Goal: Information Seeking & Learning: Understand process/instructions

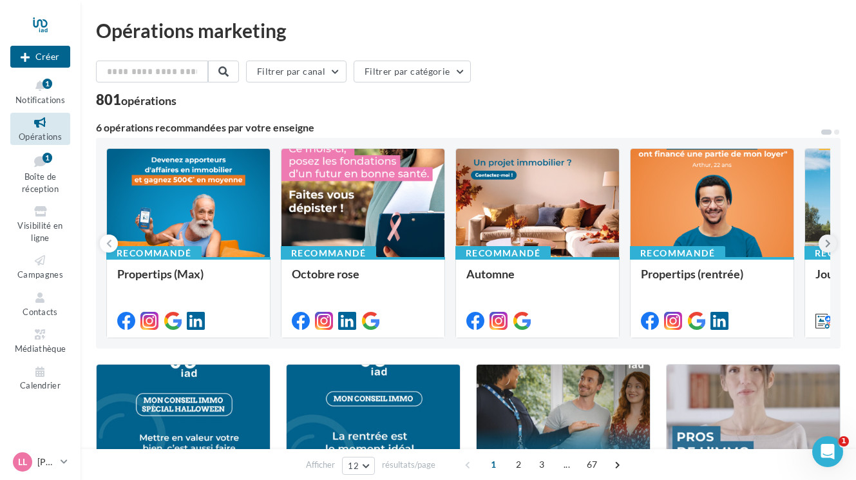
click at [827, 245] on icon at bounding box center [828, 243] width 6 height 13
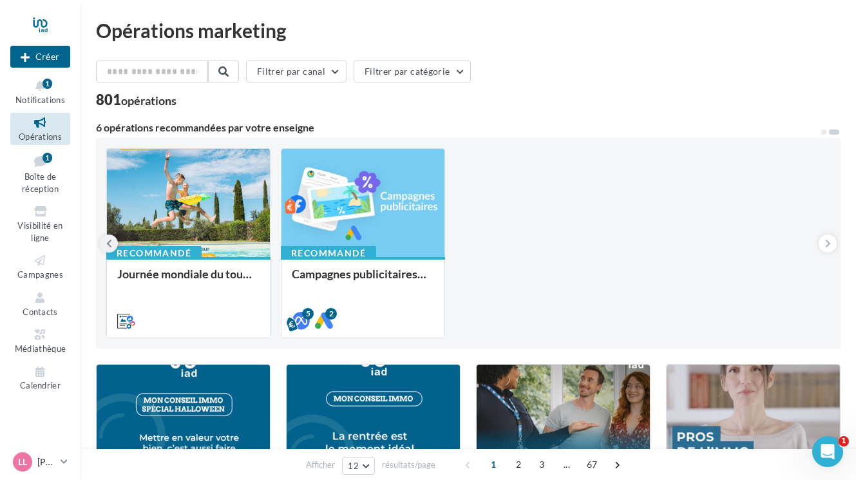
click at [107, 242] on icon at bounding box center [109, 243] width 6 height 13
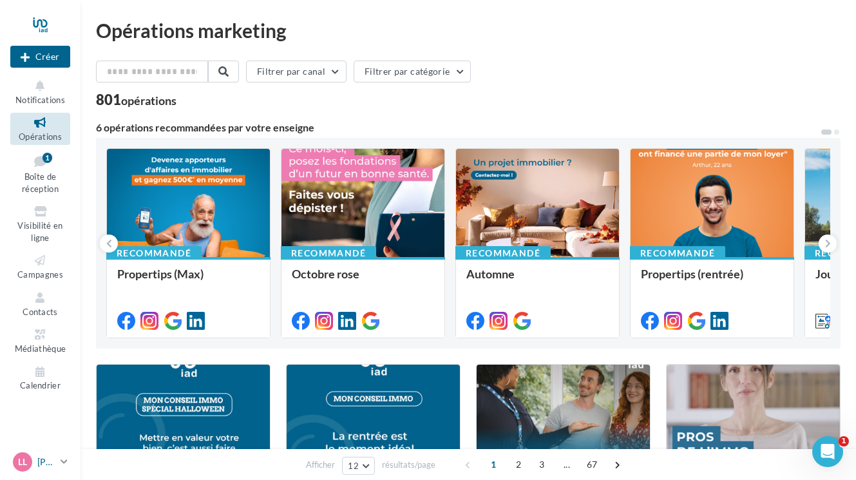
click at [61, 465] on icon at bounding box center [64, 461] width 7 height 11
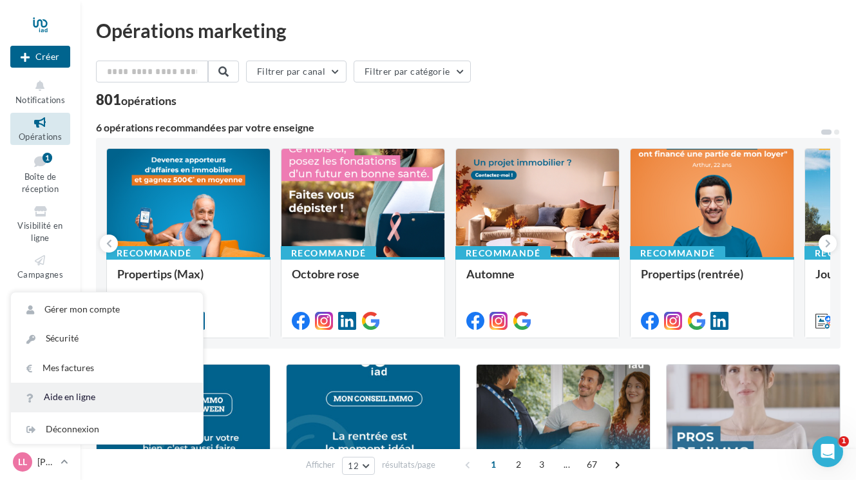
click at [68, 398] on link "Aide en ligne" at bounding box center [107, 397] width 192 height 29
click at [75, 261] on div "Notifications Opérations Boîte de réception 1 Visibilité en ligne Campagnes Con…" at bounding box center [40, 237] width 79 height 323
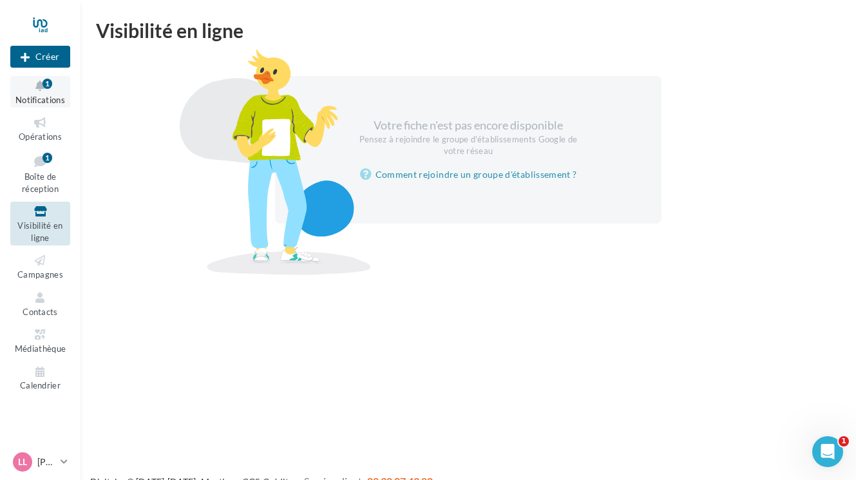
click at [43, 99] on span "Notifications" at bounding box center [40, 100] width 50 height 10
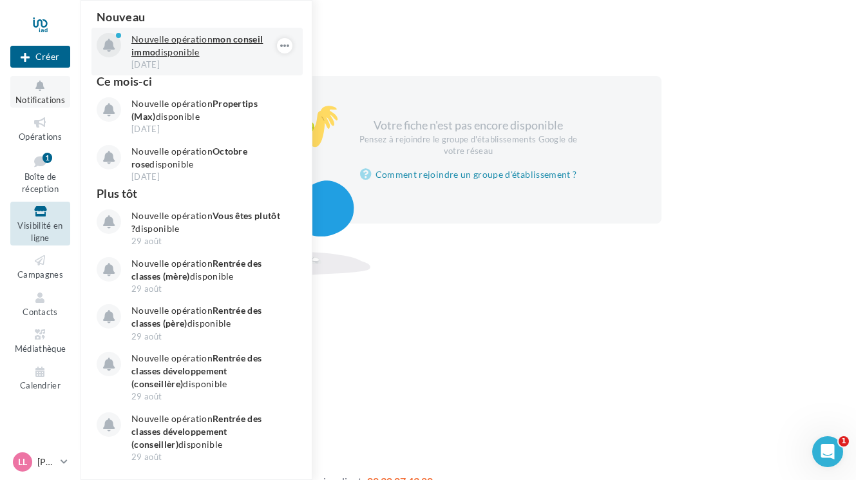
click at [193, 48] on p "Nouvelle opération mon conseil immo disponible" at bounding box center [205, 46] width 149 height 26
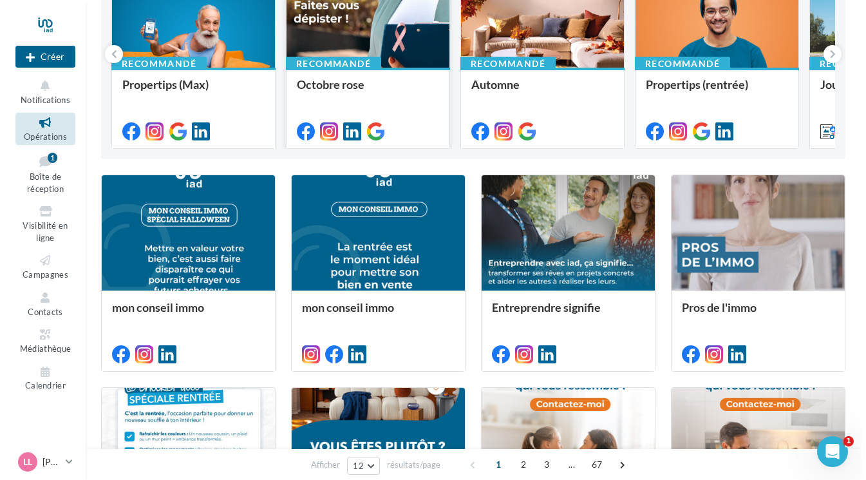
scroll to position [218, 0]
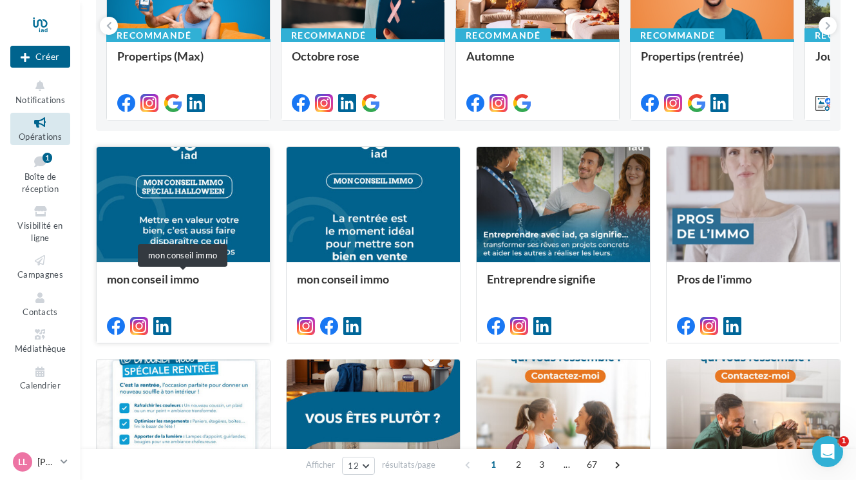
click at [193, 276] on div "mon conseil immo" at bounding box center [183, 285] width 153 height 26
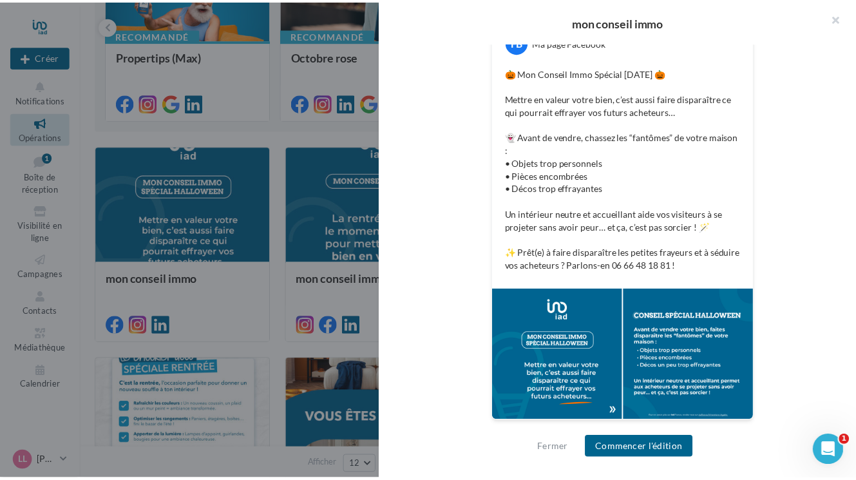
scroll to position [251, 0]
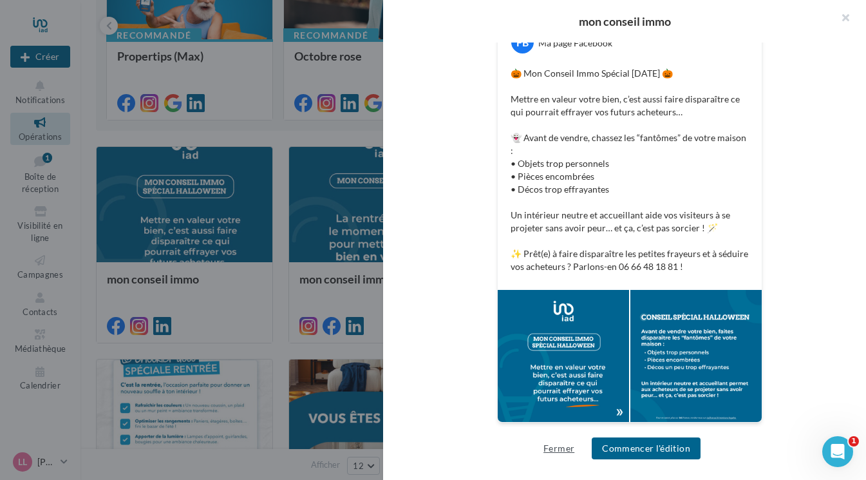
click at [555, 449] on button "Fermer" at bounding box center [559, 448] width 41 height 15
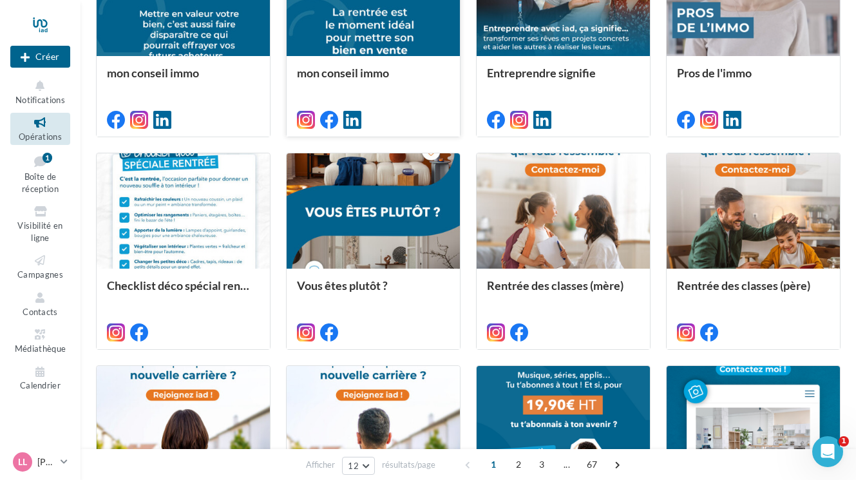
scroll to position [436, 0]
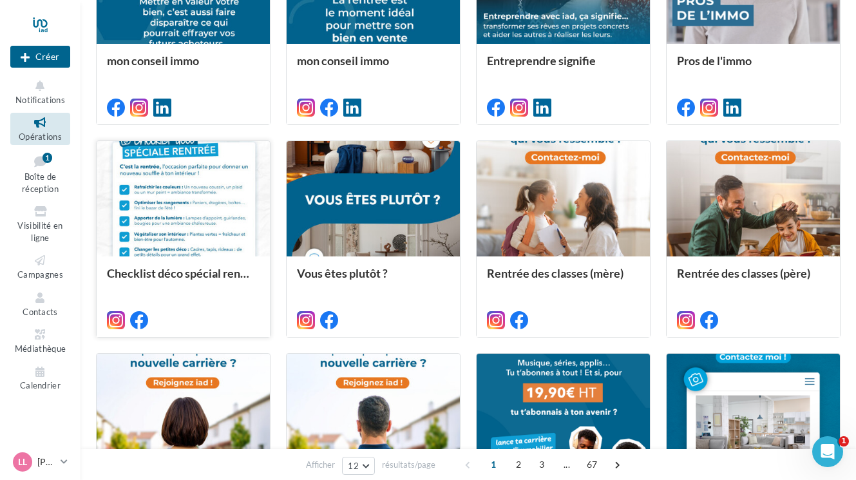
click at [202, 242] on div at bounding box center [183, 199] width 173 height 117
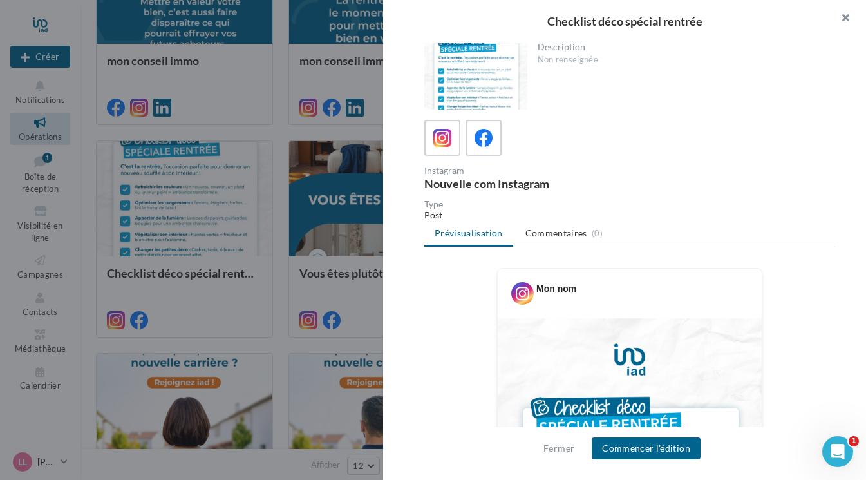
click at [846, 16] on button "button" at bounding box center [841, 19] width 52 height 39
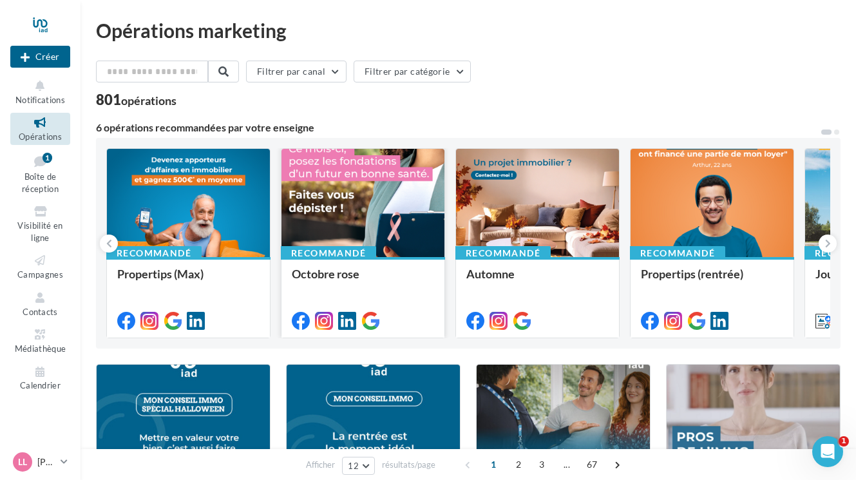
scroll to position [0, 0]
click at [45, 175] on span "Boîte de réception" at bounding box center [40, 182] width 37 height 23
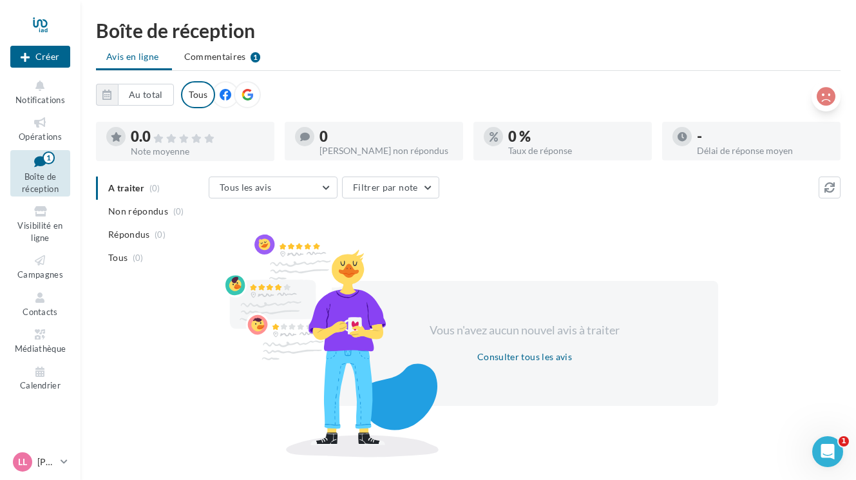
click at [827, 96] on icon at bounding box center [826, 96] width 19 height 19
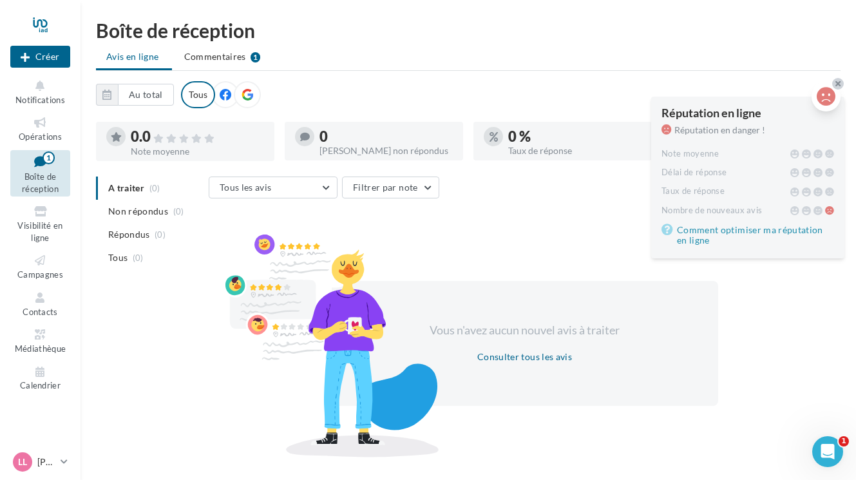
click at [837, 83] on icon at bounding box center [837, 84] width 5 height 8
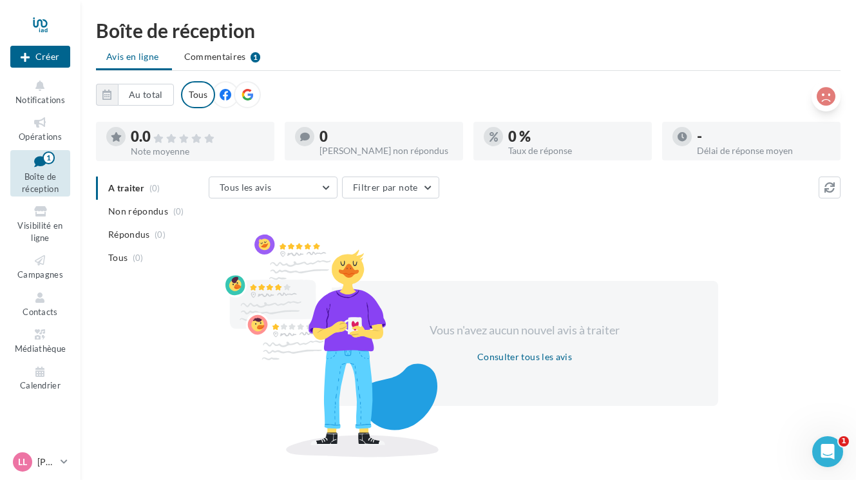
click at [224, 99] on icon at bounding box center [226, 95] width 12 height 12
click at [244, 99] on icon at bounding box center [248, 95] width 12 height 12
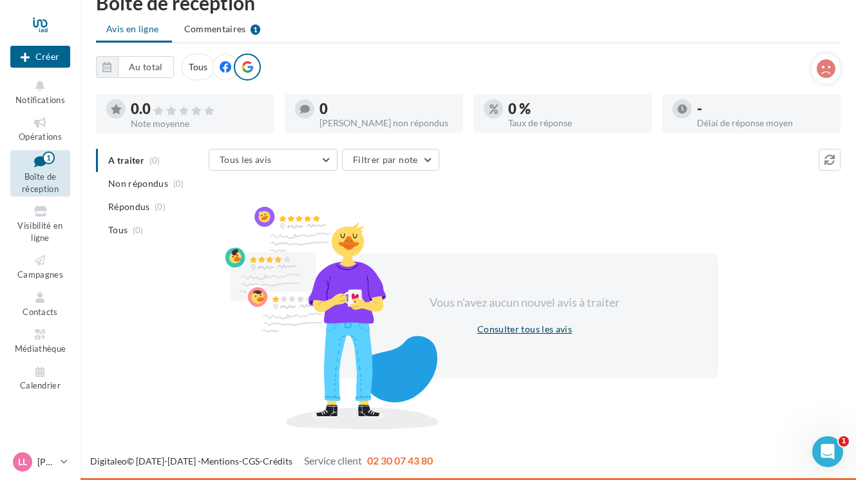
scroll to position [27, 0]
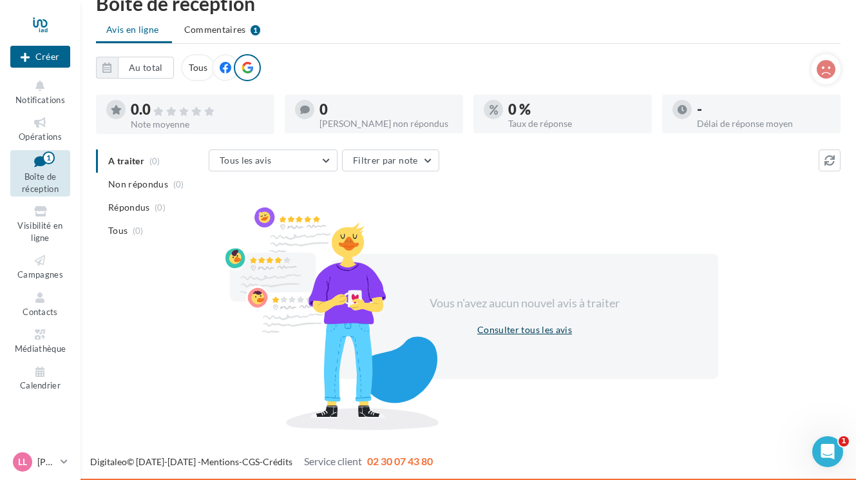
click at [545, 329] on button "Consulter tous les avis" at bounding box center [524, 329] width 105 height 15
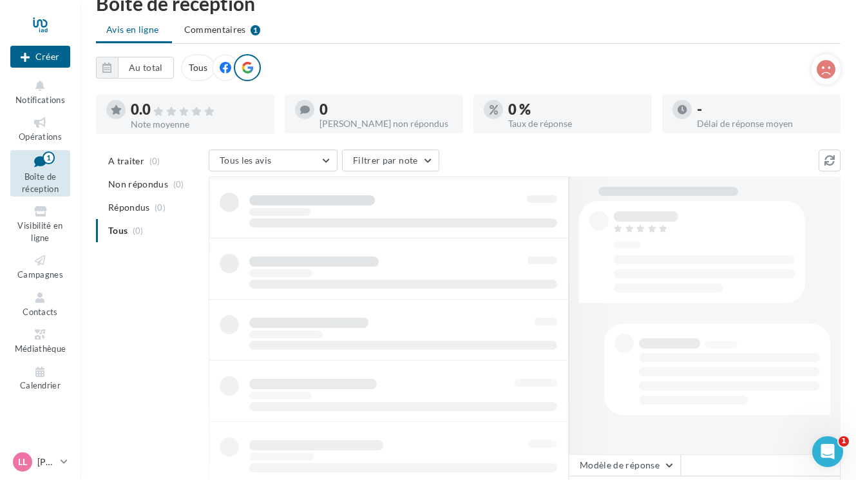
scroll to position [21, 0]
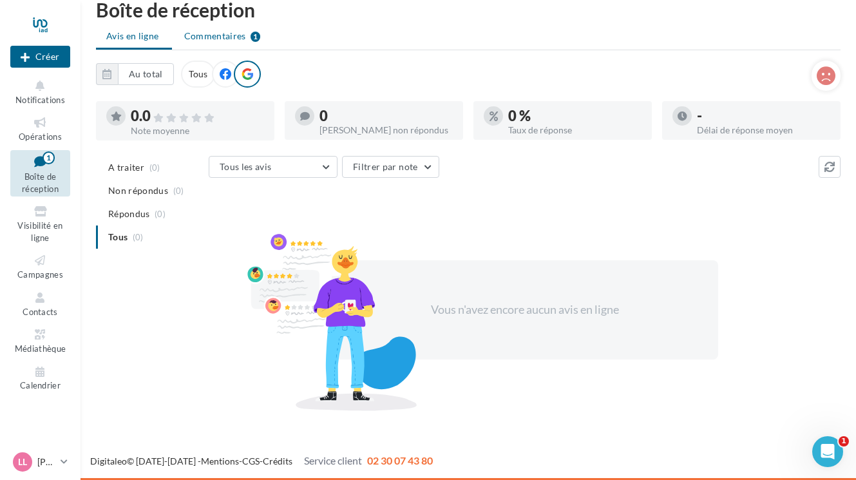
click at [214, 35] on span "Commentaires" at bounding box center [215, 36] width 62 height 13
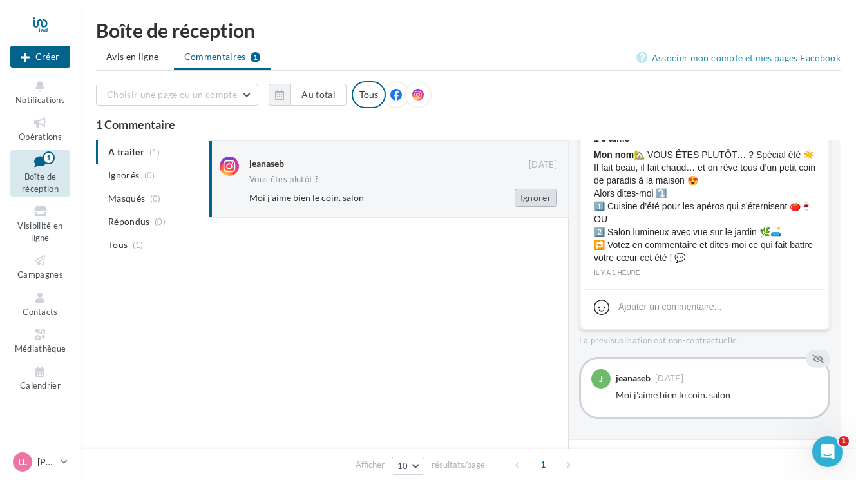
click at [528, 197] on button "Ignorer" at bounding box center [536, 198] width 43 height 18
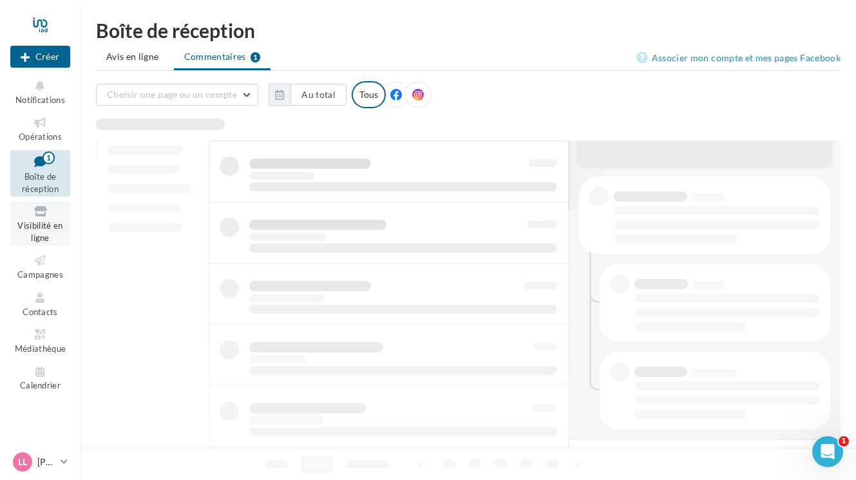
click at [44, 224] on span "Visibilité en ligne" at bounding box center [39, 231] width 45 height 23
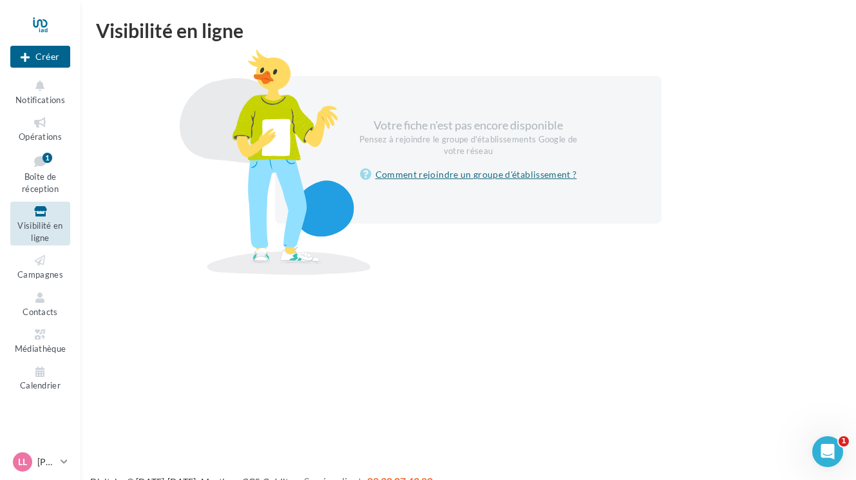
click at [415, 175] on link "Comment rejoindre un groupe d'établissement ?" at bounding box center [468, 174] width 217 height 15
